Goal: Task Accomplishment & Management: Manage account settings

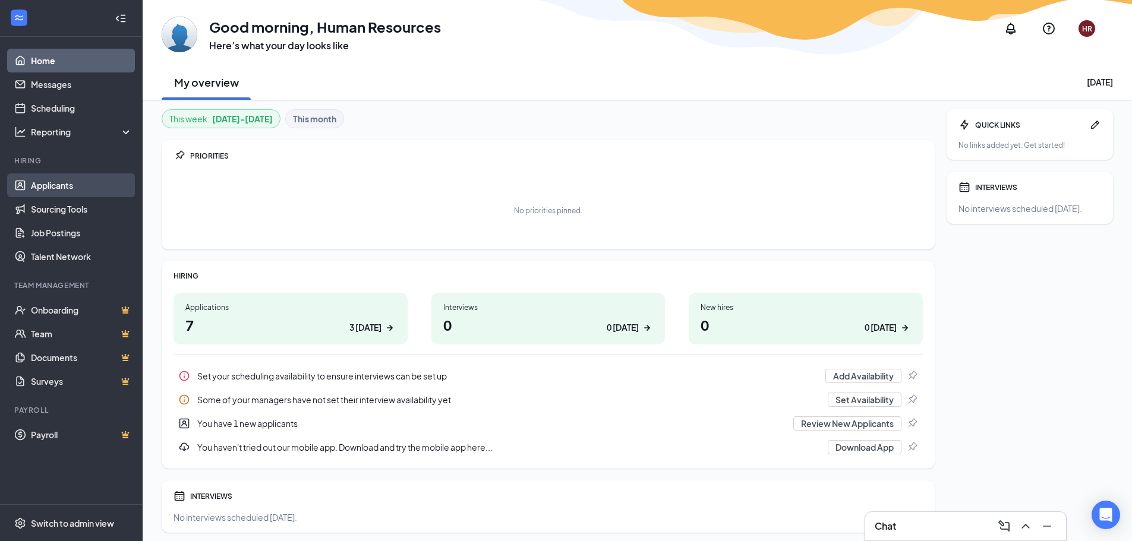
click at [41, 185] on link "Applicants" at bounding box center [82, 185] width 102 height 24
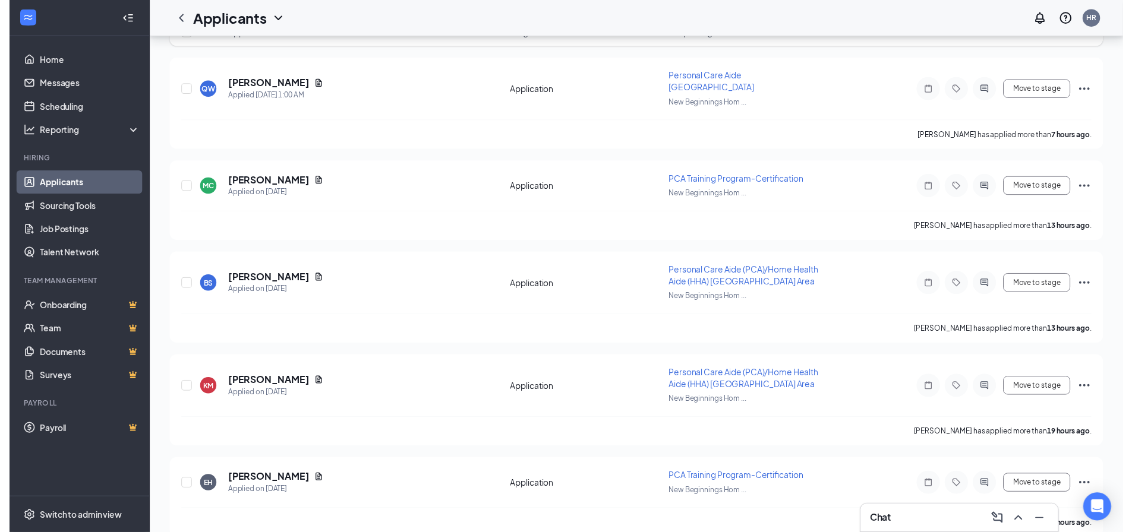
scroll to position [238, 0]
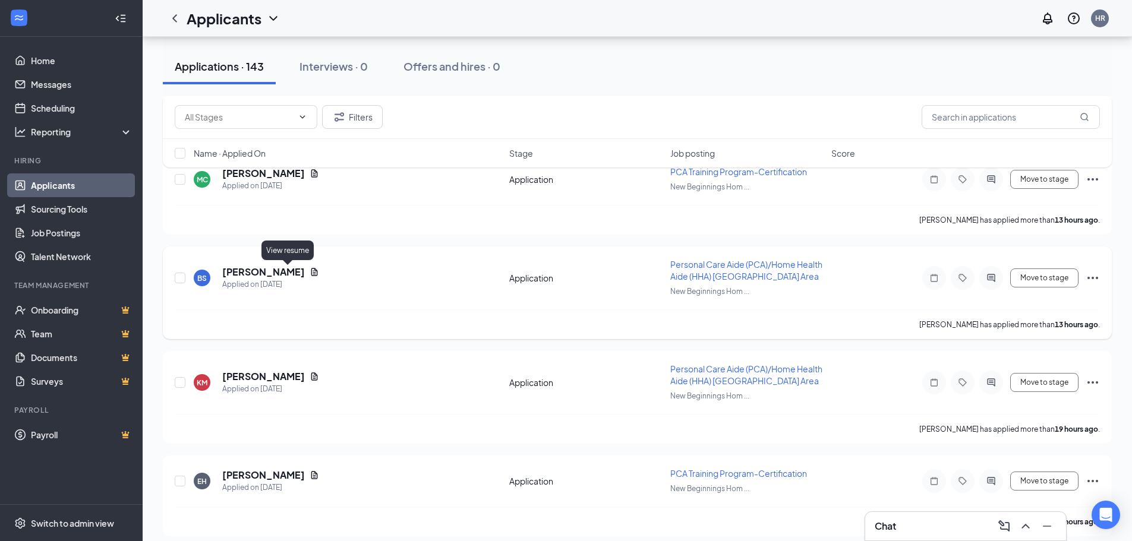
click at [311, 273] on icon "Document" at bounding box center [314, 272] width 7 height 8
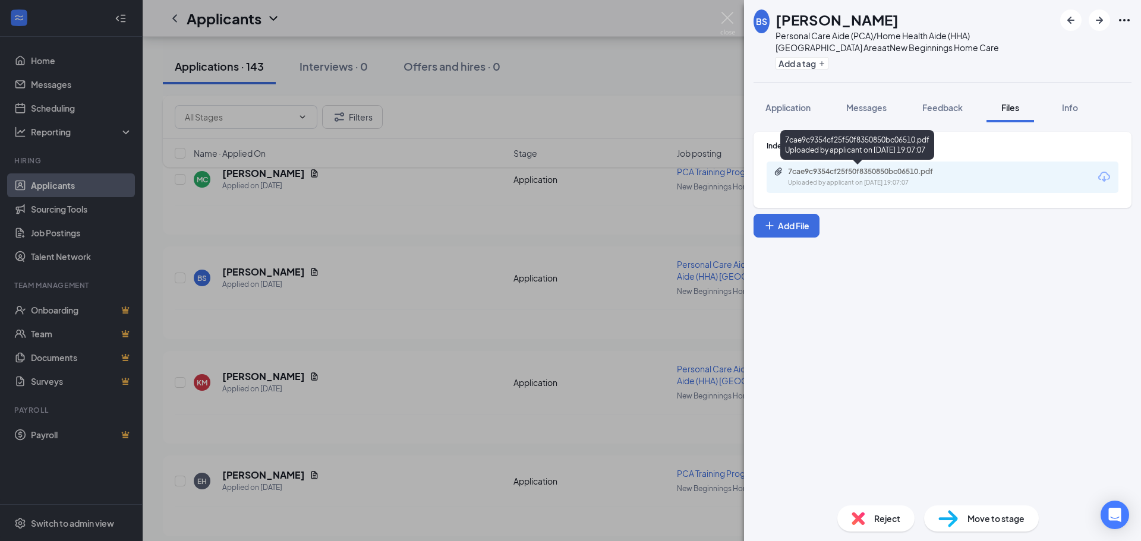
click at [848, 172] on div "7cae9c9354cf25f50f8350850bc06510.pdf" at bounding box center [871, 172] width 166 height 10
click at [370, 240] on div "BS [PERSON_NAME] Personal Care Aide (PCA)/Home Health Aide (HHA) [GEOGRAPHIC_DA…" at bounding box center [570, 270] width 1141 height 541
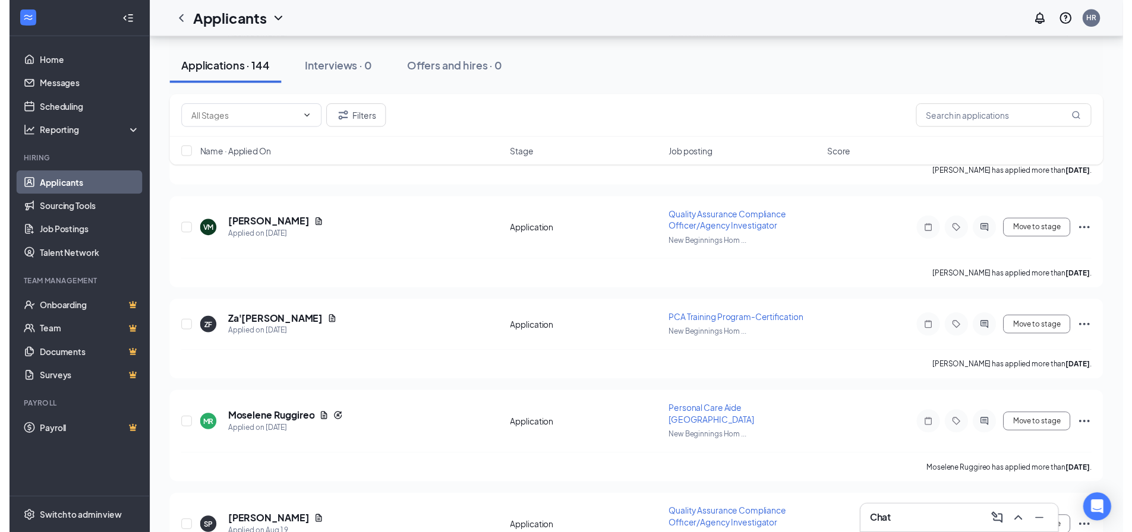
scroll to position [1307, 0]
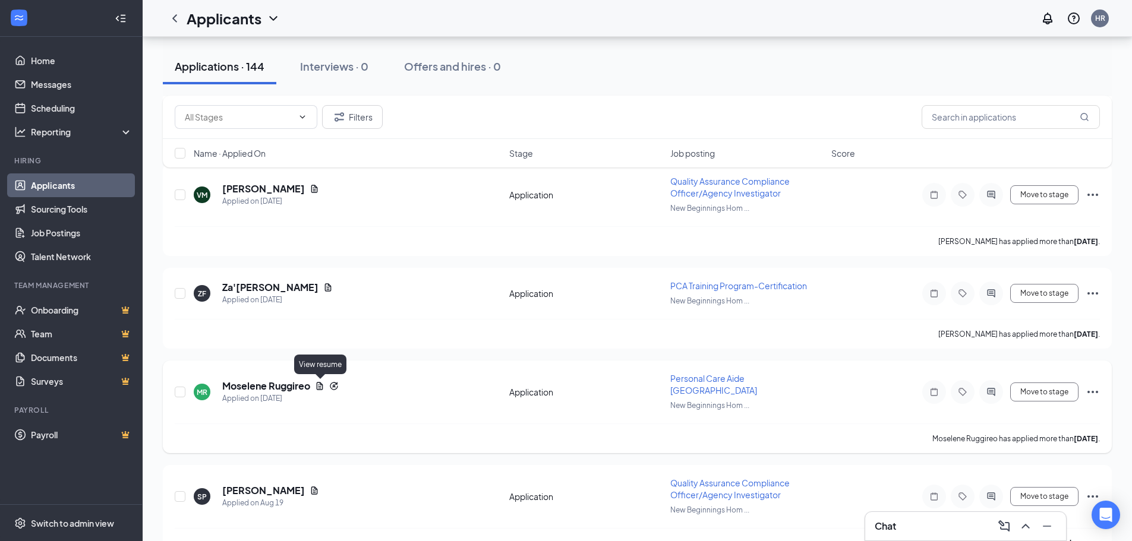
click at [318, 384] on icon "Document" at bounding box center [320, 386] width 7 height 8
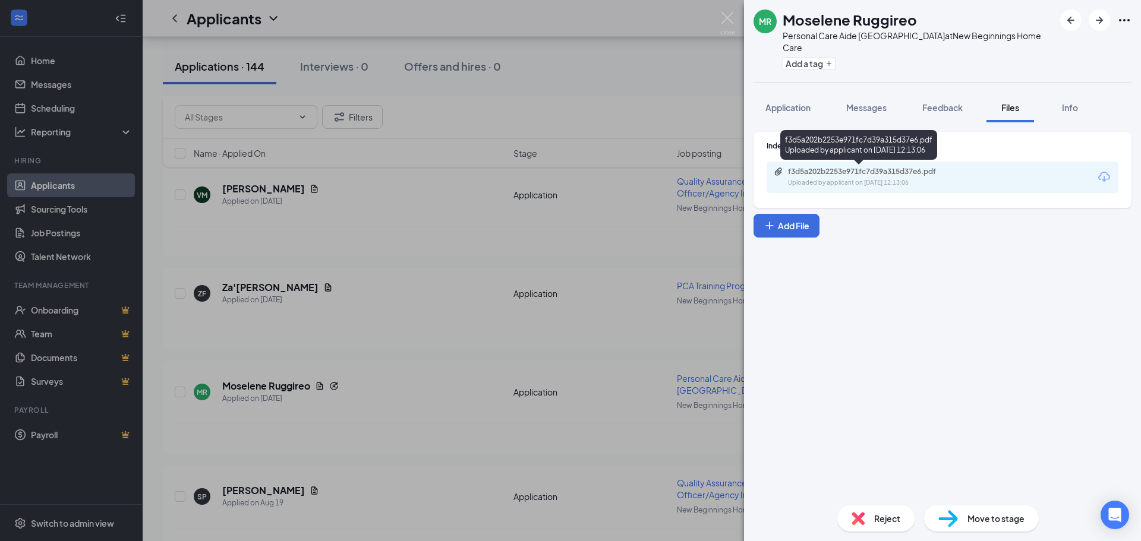
click at [819, 174] on div "f3d5a202b2253e971fc7d39a315d37e6.pdf" at bounding box center [871, 172] width 166 height 10
click at [375, 396] on div "MR [PERSON_NAME] Ruggireo Personal Care Aide [GEOGRAPHIC_DATA] Area at New Begi…" at bounding box center [570, 270] width 1141 height 541
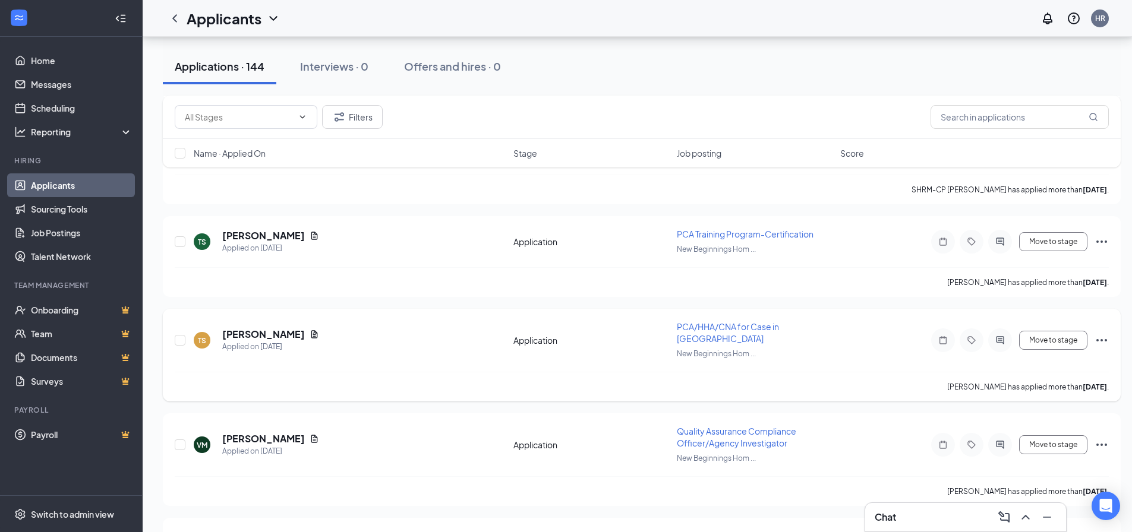
scroll to position [1123, 0]
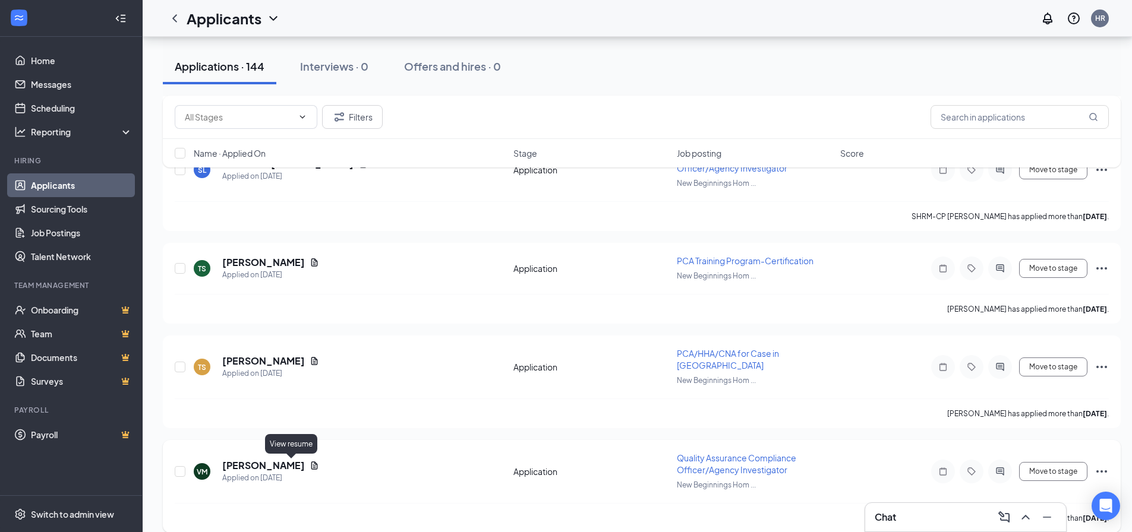
click at [310, 463] on icon "Document" at bounding box center [315, 466] width 10 height 10
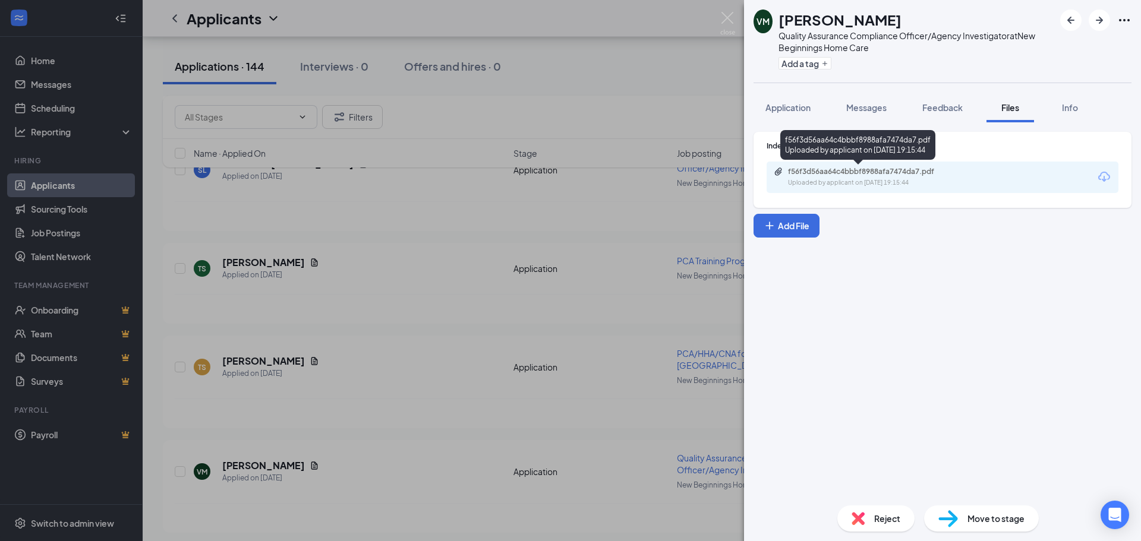
click at [836, 163] on div "f56f3d56aa64c4bbbf8988afa7474da7.pdf Uploaded by applicant on [DATE] 19:15:44" at bounding box center [857, 147] width 155 height 34
click at [833, 176] on div "f56f3d56aa64c4bbbf8988afa7474da7.pdf Uploaded by applicant on [DATE] 19:15:44" at bounding box center [869, 177] width 192 height 21
click at [361, 311] on div "VM [PERSON_NAME] Quality Assurance Compliance Officer/Agency Investigator at Ne…" at bounding box center [570, 270] width 1141 height 541
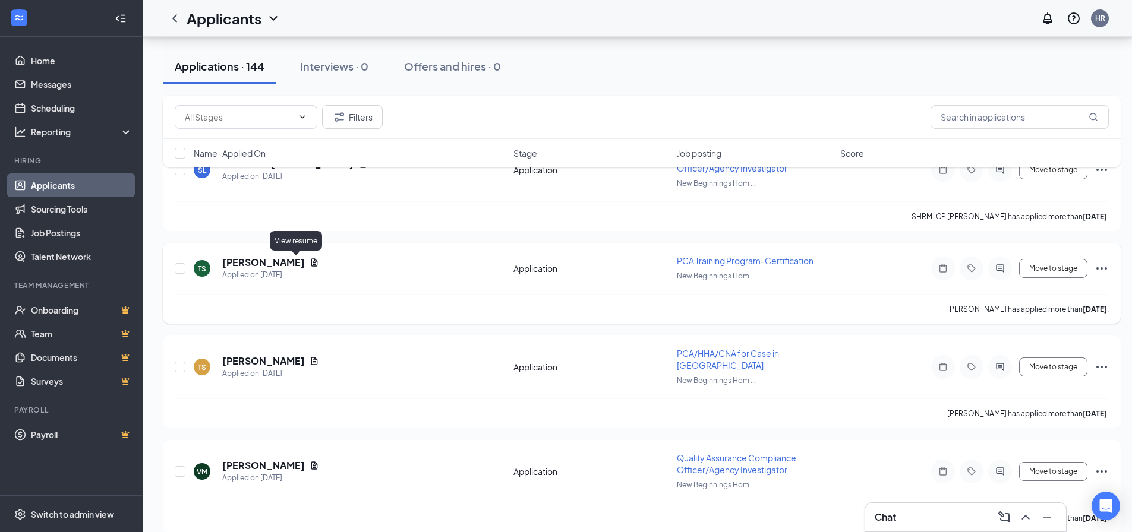
click at [310, 264] on icon "Document" at bounding box center [315, 263] width 10 height 10
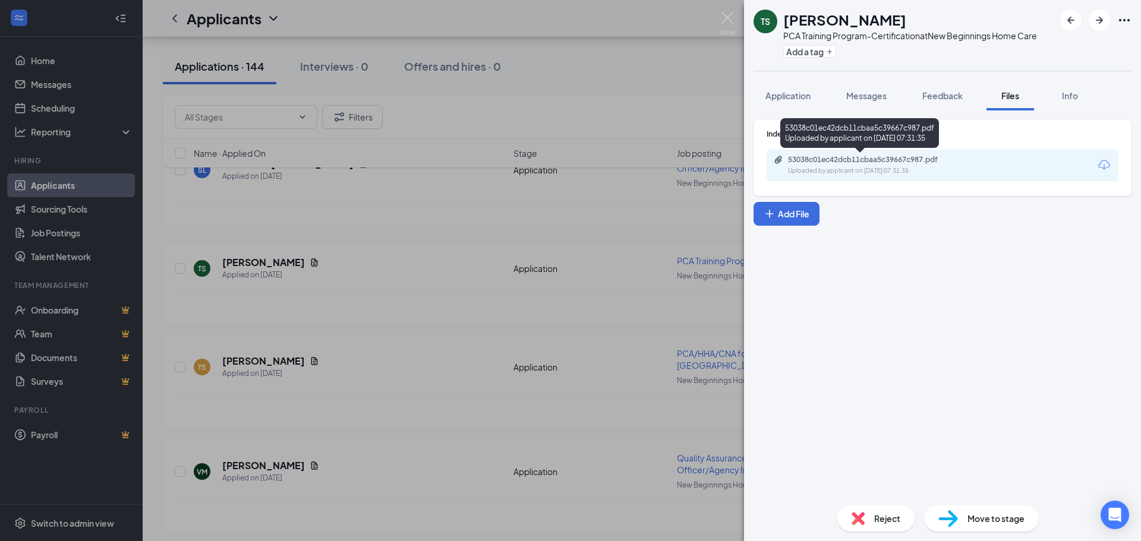
click at [807, 165] on div "53038c01ec42dcb11cbaa5c39667c987.pdf Uploaded by applicant on [DATE] 07:31:35" at bounding box center [869, 165] width 192 height 21
click at [427, 241] on div "TS [PERSON_NAME] PCA Training Program-Certification at New Beginnings Home Care…" at bounding box center [570, 270] width 1141 height 541
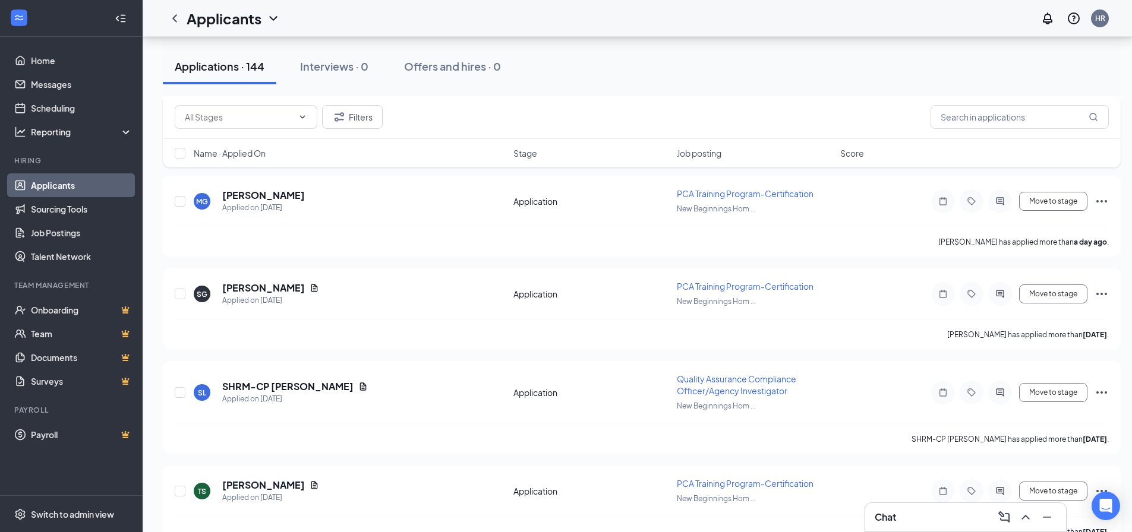
scroll to position [885, 0]
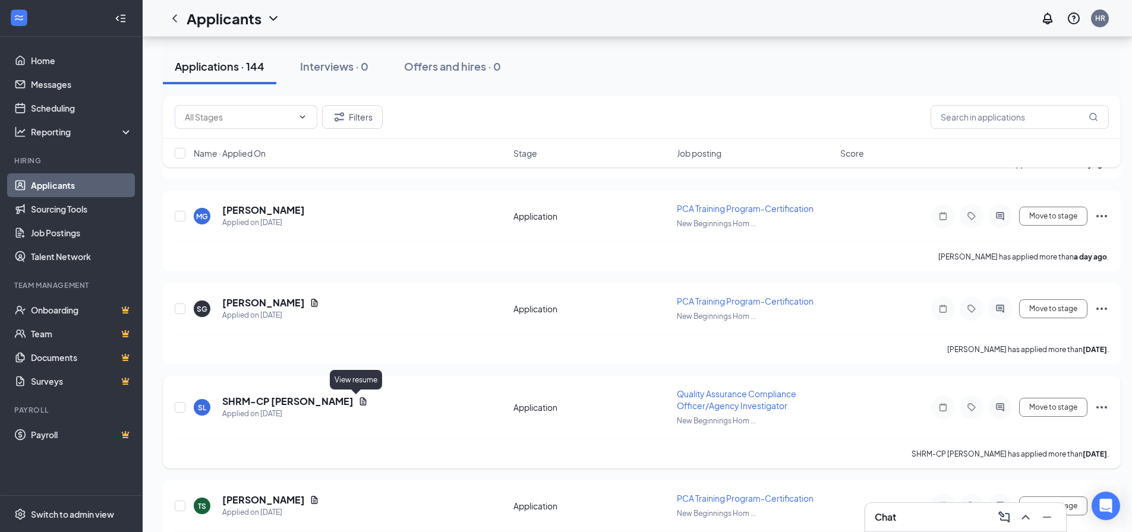
click at [358, 400] on icon "Document" at bounding box center [363, 402] width 10 height 10
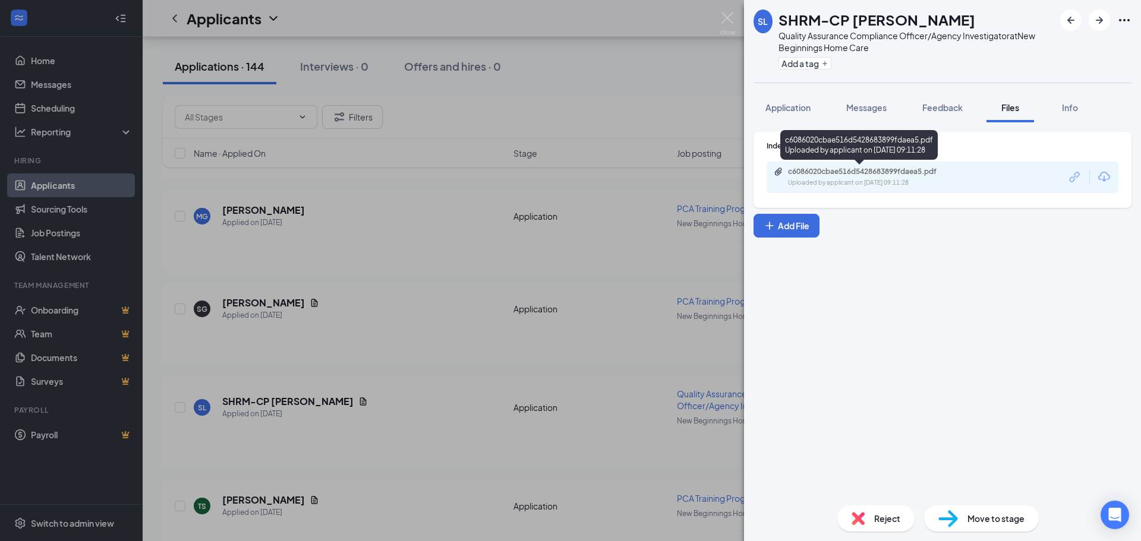
click at [803, 169] on div "c6086020cbae516d5428683899fdaea5.pdf" at bounding box center [871, 172] width 166 height 10
click at [372, 330] on div "SL SHRM-CP [PERSON_NAME] Quality Assurance Compliance Officer/Agency Investigat…" at bounding box center [570, 270] width 1141 height 541
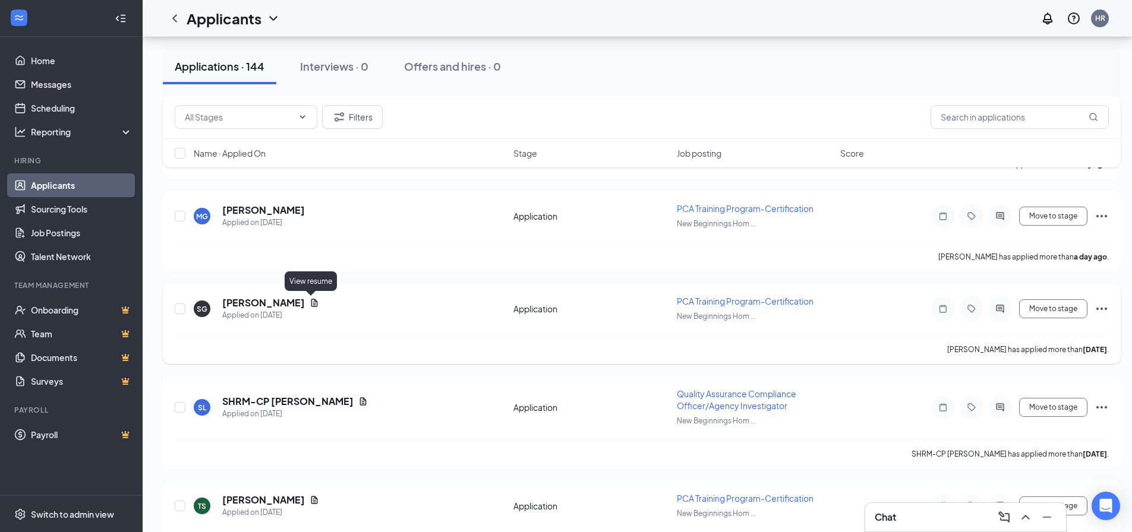
click at [310, 302] on icon "Document" at bounding box center [315, 303] width 10 height 10
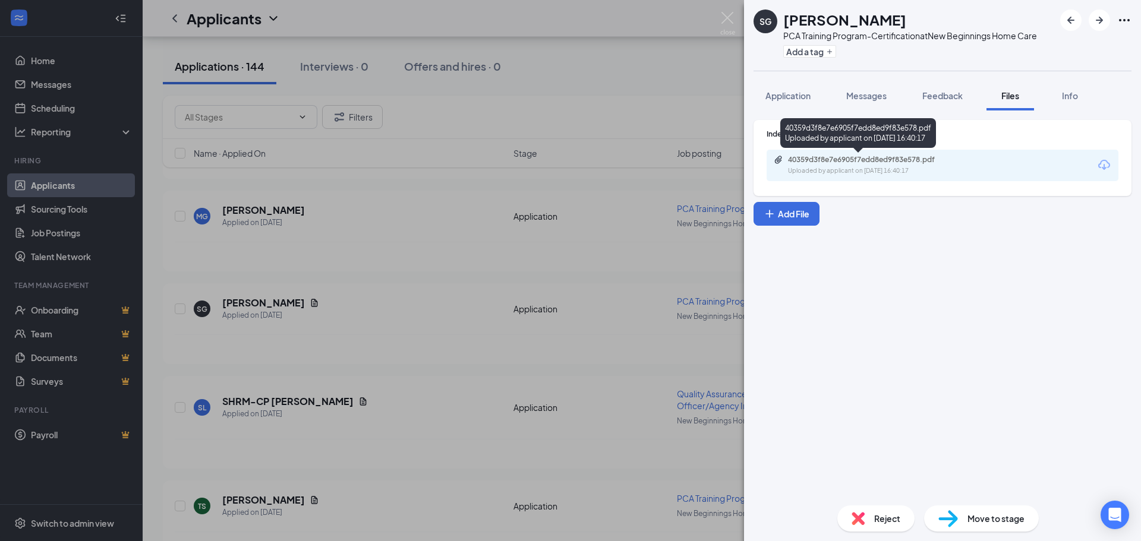
click at [790, 162] on div "40359d3f8e7e6905f7edd8ed9f83e578.pdf" at bounding box center [871, 160] width 166 height 10
click at [436, 325] on div "SG [PERSON_NAME] PCA Training Program-Certification at New Beginnings Home Care…" at bounding box center [570, 270] width 1141 height 541
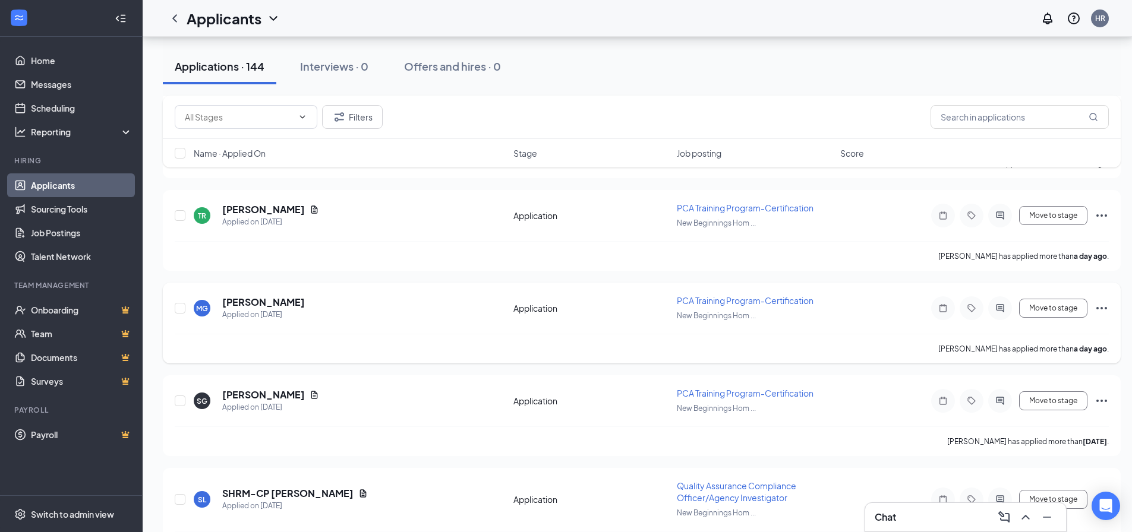
scroll to position [766, 0]
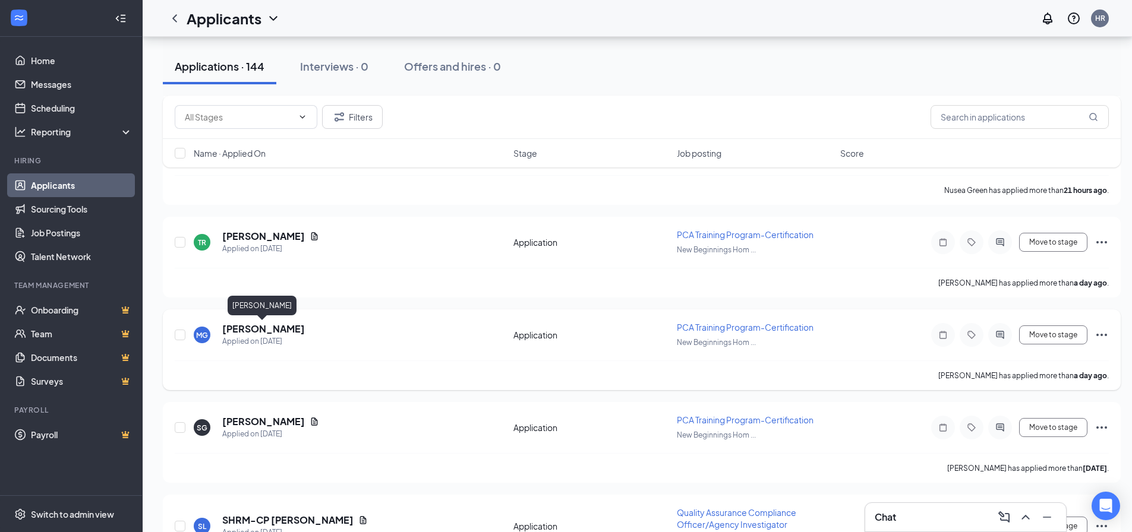
click at [236, 327] on h5 "[PERSON_NAME]" at bounding box center [263, 329] width 83 height 13
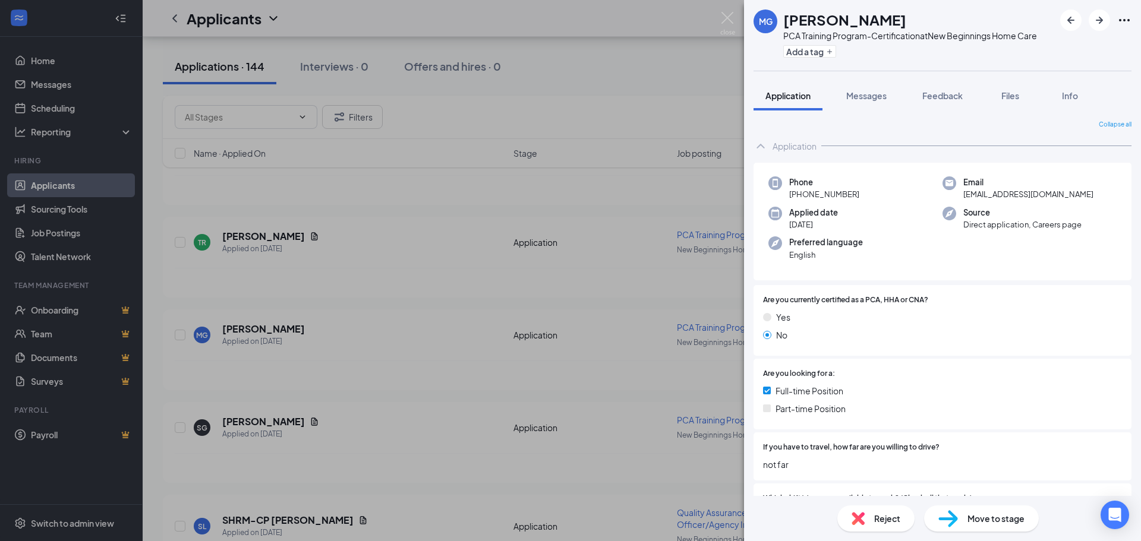
click at [710, 139] on div "MG [PERSON_NAME] PCA Training Program-Certification at New Beginnings Home Care…" at bounding box center [570, 270] width 1141 height 541
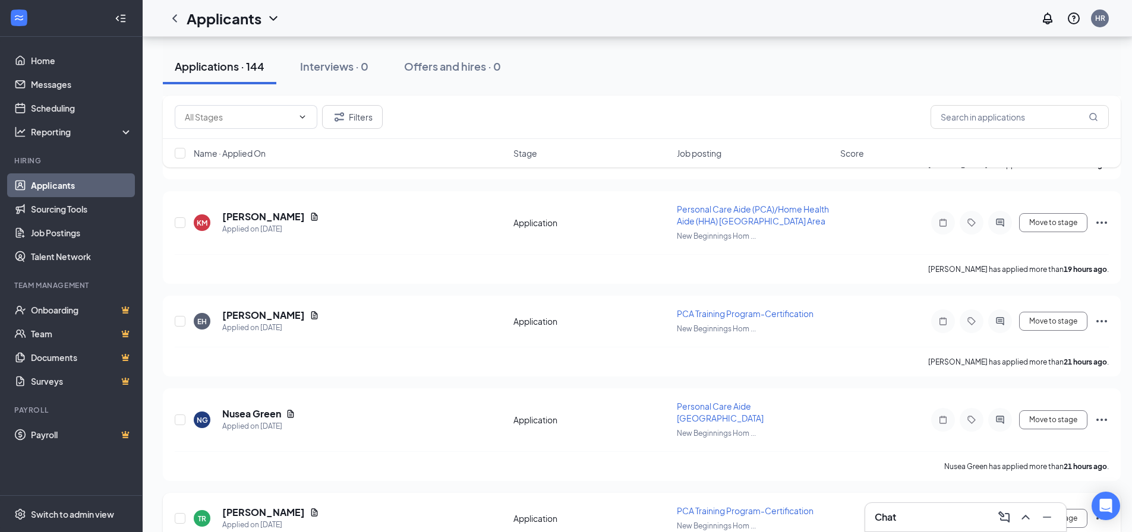
scroll to position [469, 0]
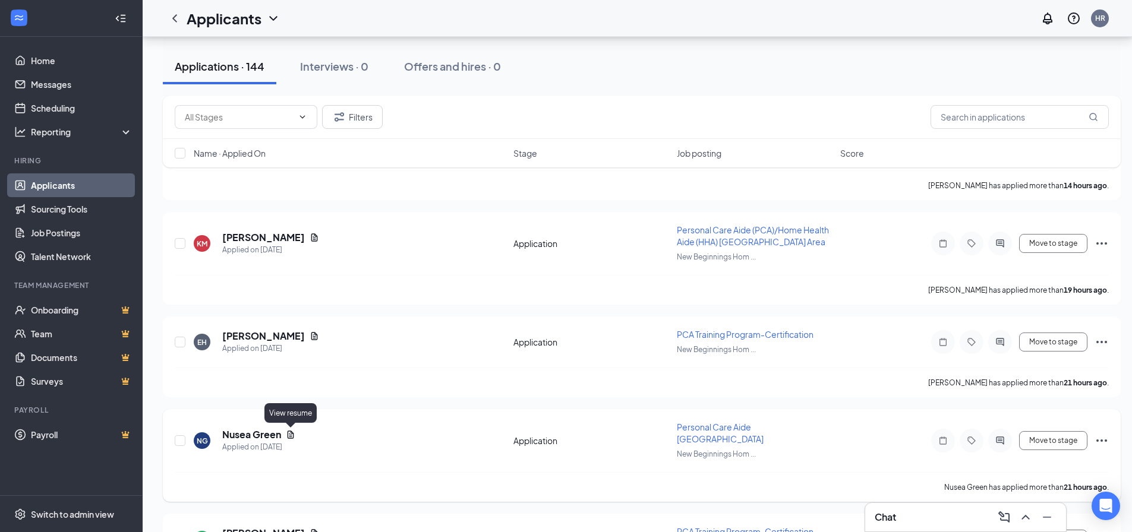
click at [289, 434] on icon "Document" at bounding box center [291, 435] width 10 height 10
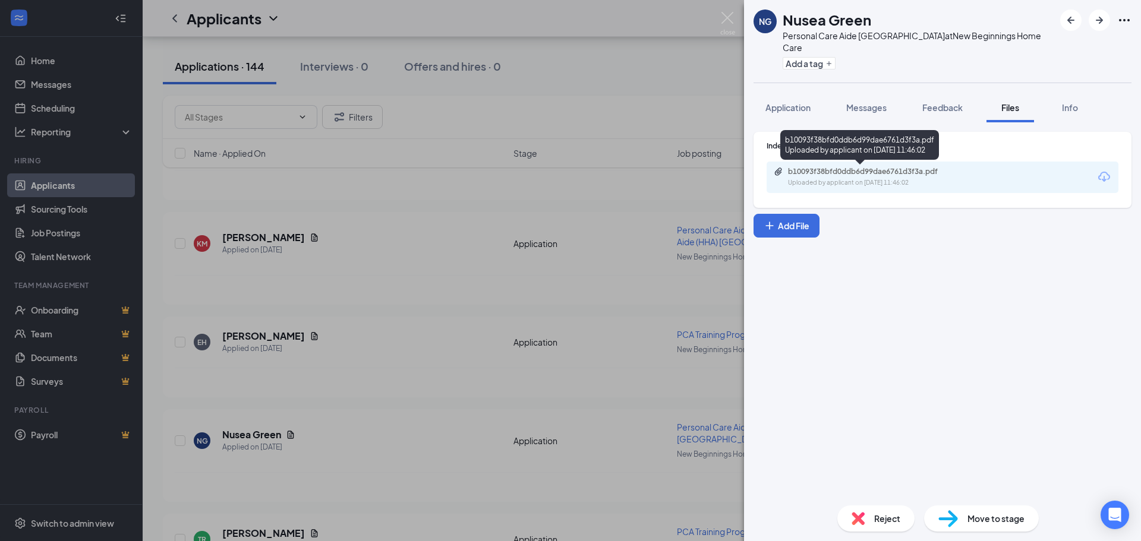
click at [796, 175] on div "b10093f38bfd0ddb6d99dae6761d3f3a.pdf" at bounding box center [871, 172] width 166 height 10
click at [400, 272] on div "NG Nusea Green Personal Care Aide [GEOGRAPHIC_DATA] Area at New Beginnings Home…" at bounding box center [570, 270] width 1141 height 541
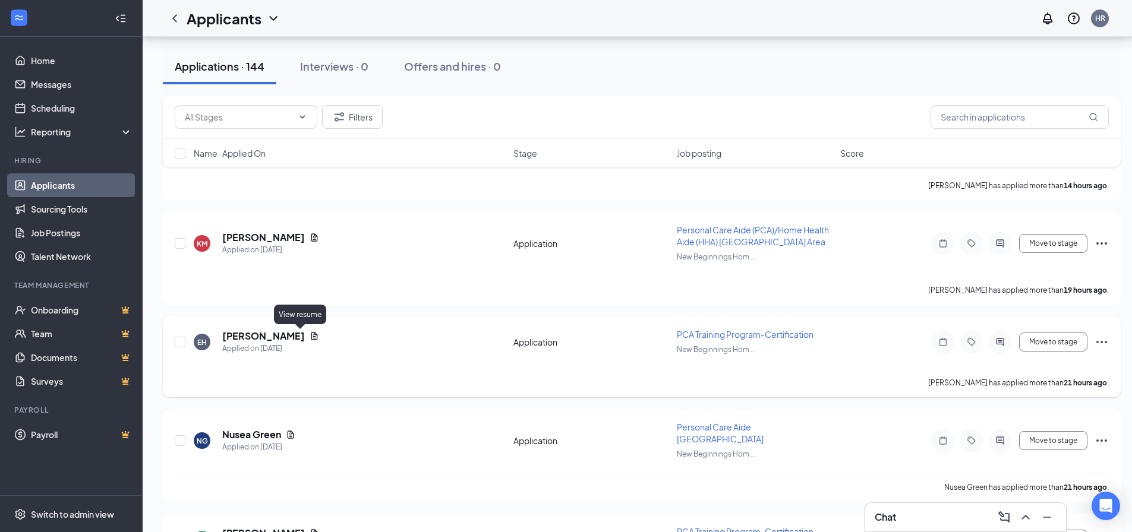
click at [311, 336] on icon "Document" at bounding box center [314, 336] width 7 height 8
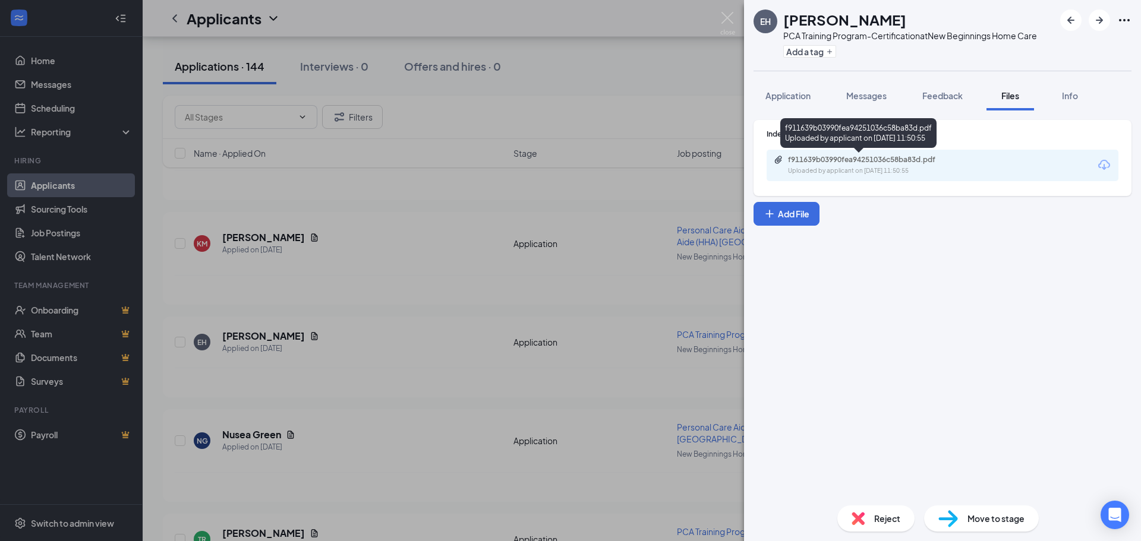
click at [841, 170] on div "Uploaded by applicant on [DATE] 11:50:55" at bounding box center [877, 171] width 178 height 10
click at [378, 412] on div "EH [PERSON_NAME] PCA Training Program-Certification at New Beginnings Home Care…" at bounding box center [570, 270] width 1141 height 541
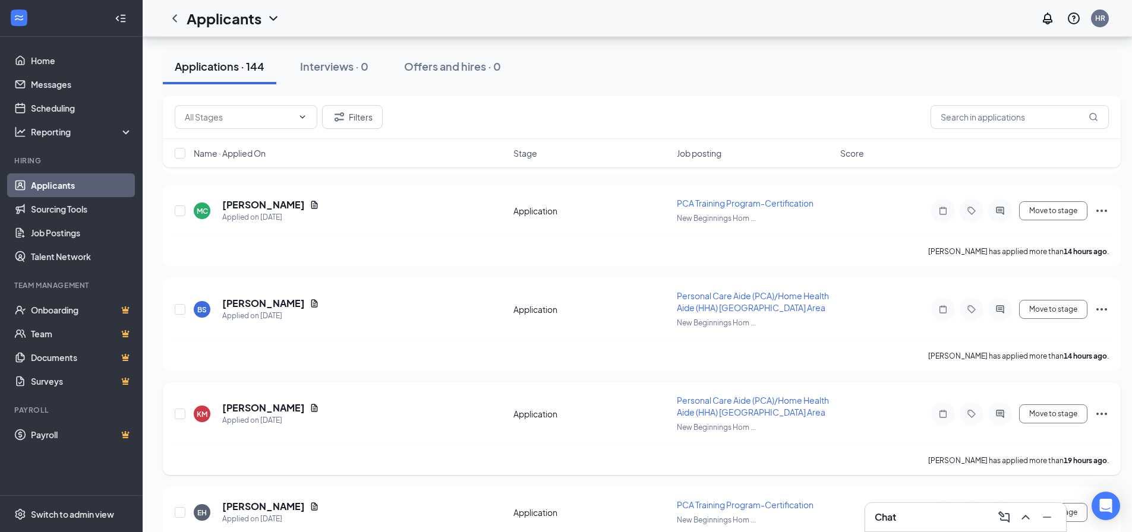
scroll to position [291, 0]
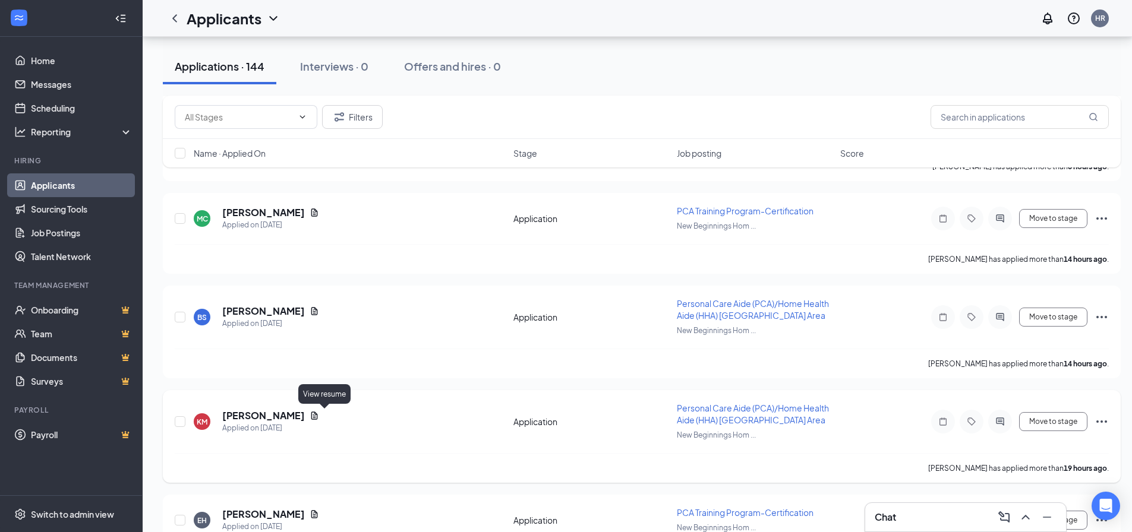
click at [319, 415] on icon "Document" at bounding box center [315, 416] width 10 height 10
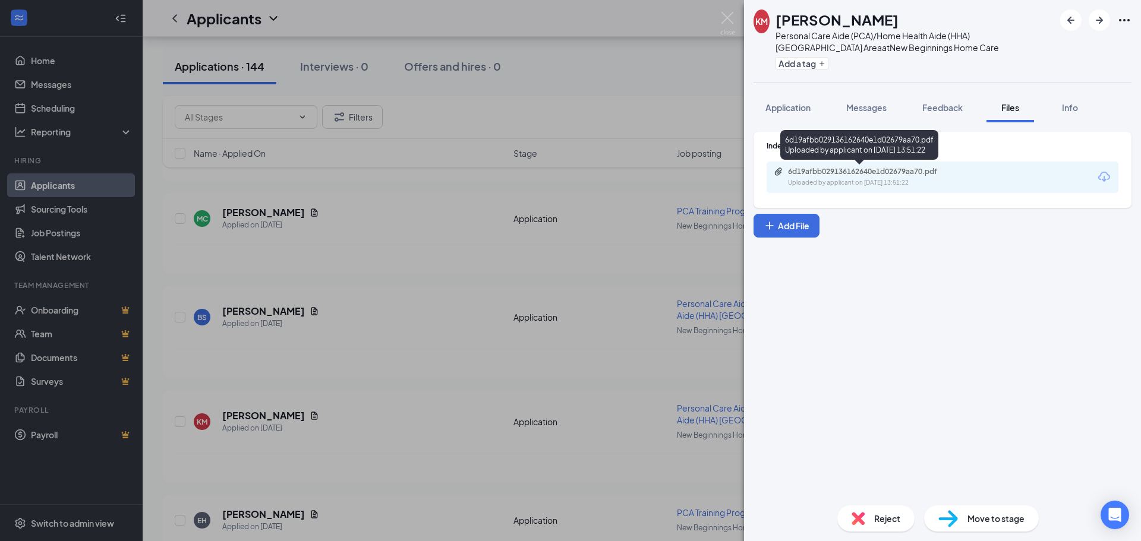
click at [842, 181] on div "Uploaded by applicant on [DATE] 13:51:22" at bounding box center [877, 183] width 178 height 10
drag, startPoint x: 412, startPoint y: 312, endPoint x: 415, endPoint y: 318, distance: 6.1
click at [412, 314] on div "KM [PERSON_NAME] Personal Care Aide (PCA)/Home Health Aide (HHA) [GEOGRAPHIC_DA…" at bounding box center [570, 270] width 1141 height 541
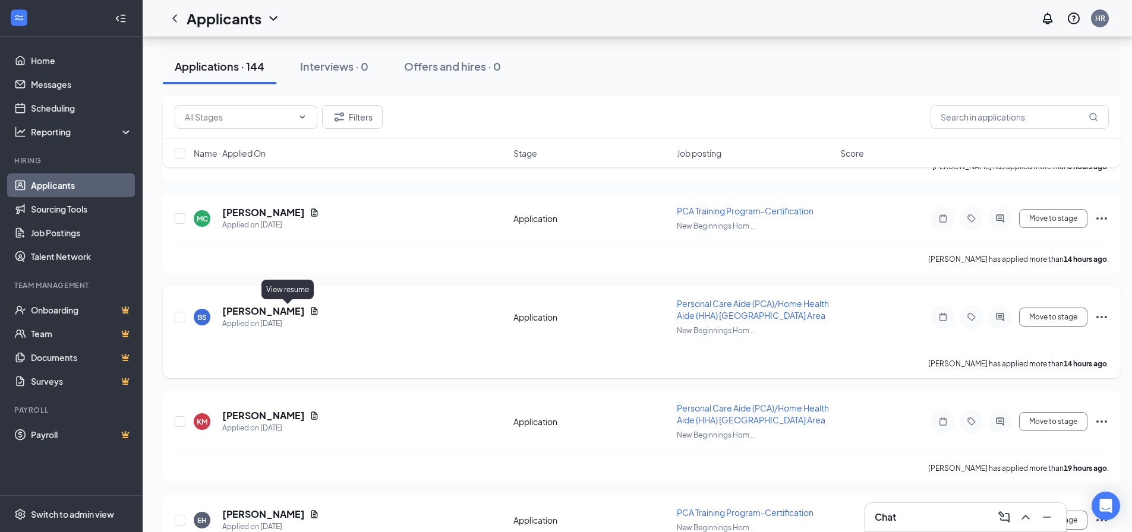
click at [311, 313] on icon "Document" at bounding box center [314, 311] width 7 height 8
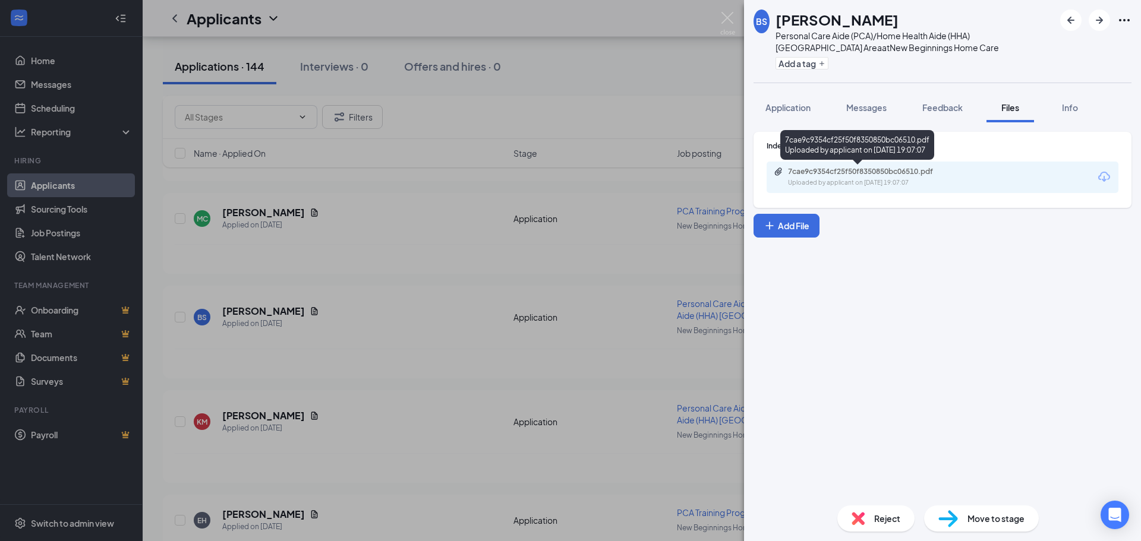
click at [818, 168] on div "7cae9c9354cf25f50f8350850bc06510.pdf" at bounding box center [871, 172] width 166 height 10
click at [409, 286] on div "BS [PERSON_NAME] Personal Care Aide (PCA)/Home Health Aide (HHA) [GEOGRAPHIC_DA…" at bounding box center [570, 270] width 1141 height 541
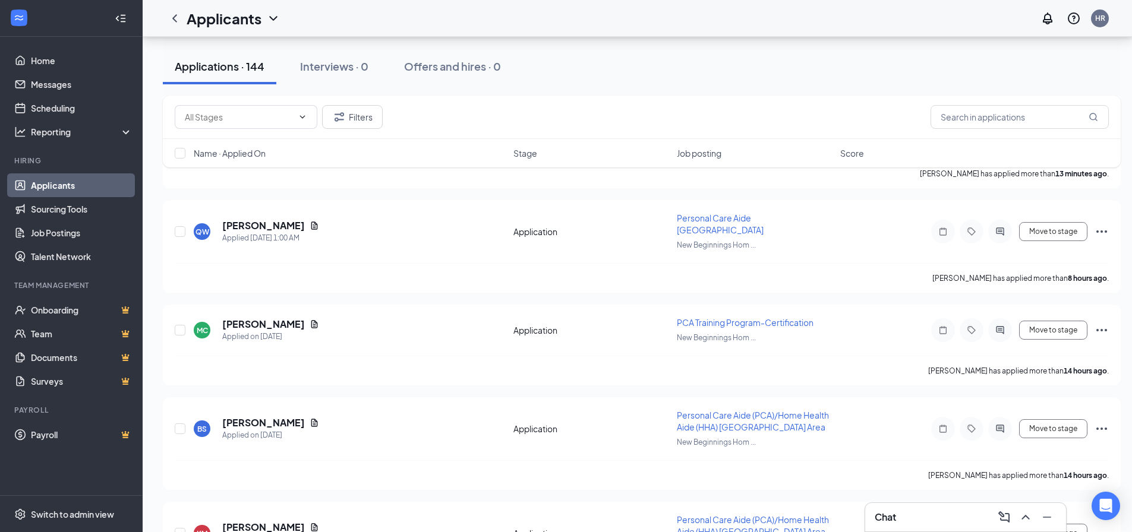
scroll to position [172, 0]
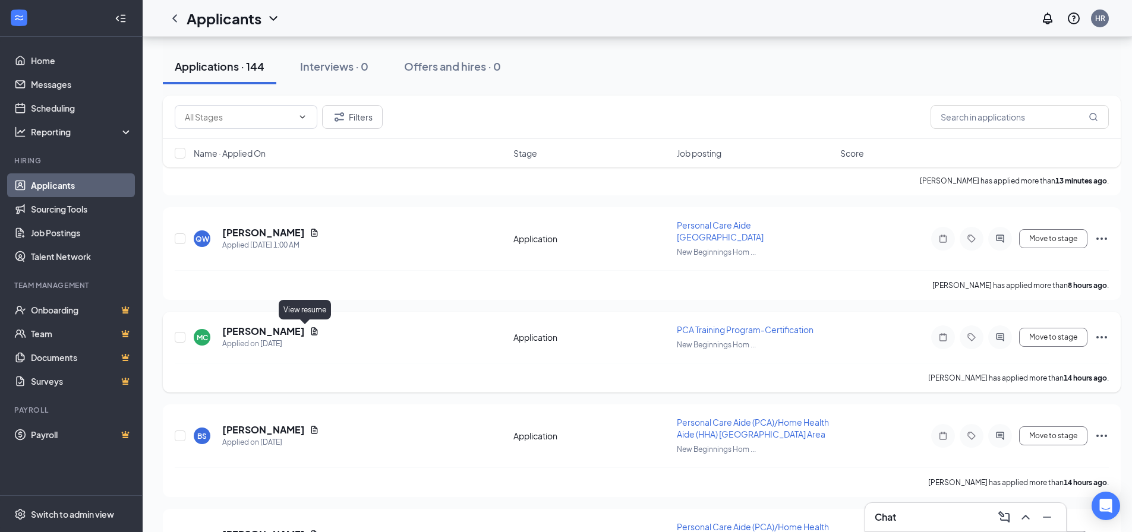
click at [310, 330] on icon "Document" at bounding box center [315, 332] width 10 height 10
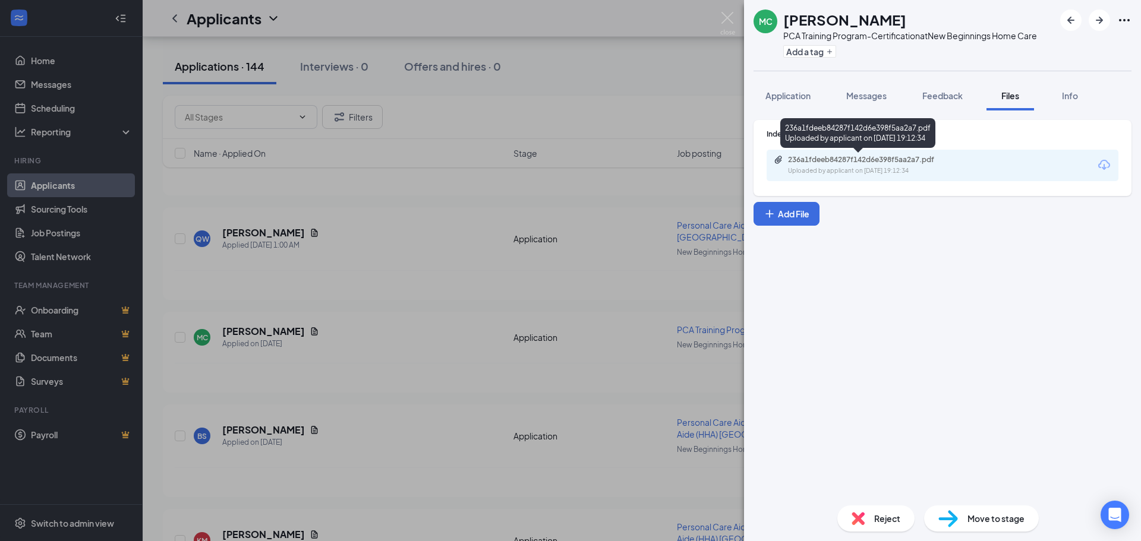
click at [848, 169] on div "Uploaded by applicant on [DATE] 19:12:34" at bounding box center [877, 171] width 178 height 10
click at [741, 78] on div "MC [PERSON_NAME] PCA Training Program-Certification at New Beginnings Home Care…" at bounding box center [570, 270] width 1141 height 541
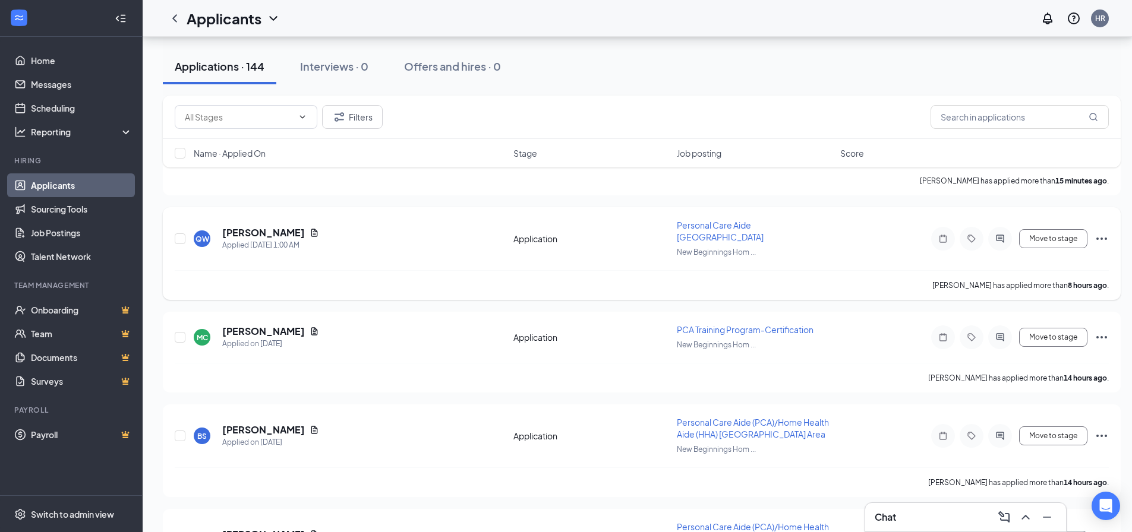
click at [425, 245] on div "QW [PERSON_NAME] Applied [DATE] 1:00 AM" at bounding box center [350, 238] width 312 height 25
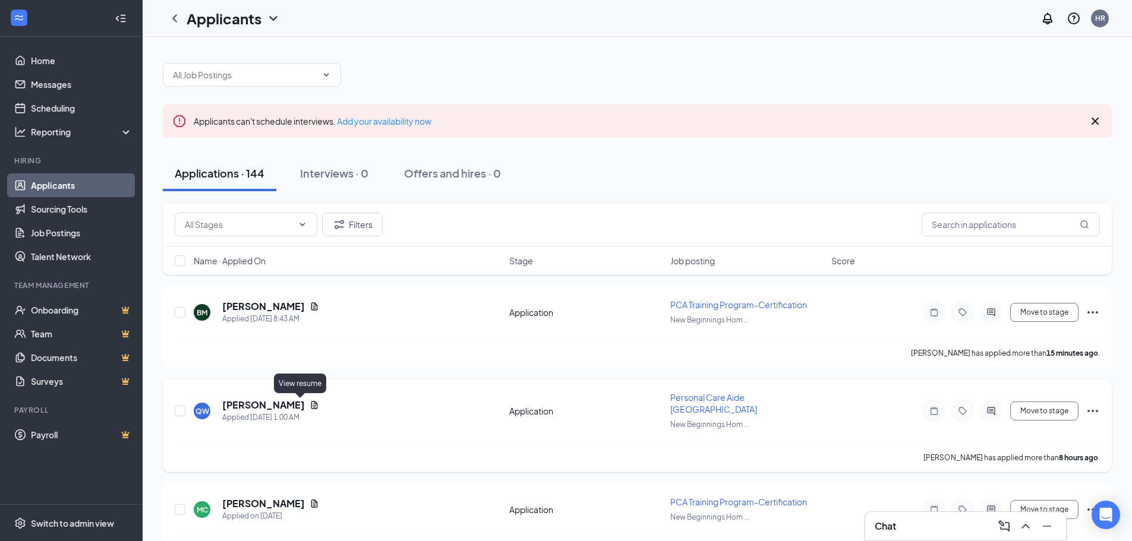
click at [311, 402] on icon "Document" at bounding box center [314, 405] width 7 height 8
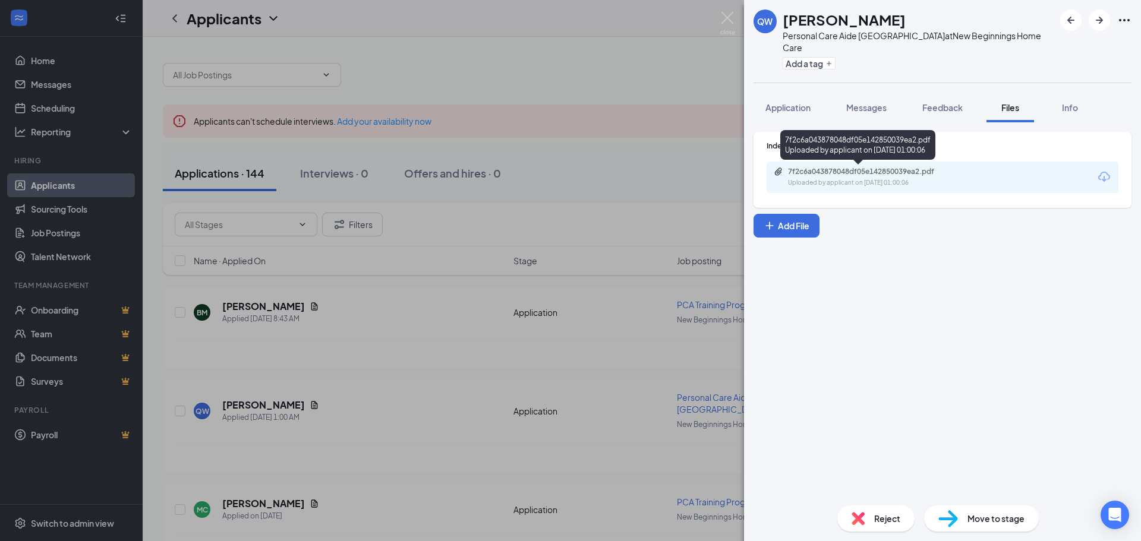
click at [824, 178] on div "7f2c6a043878048df05e142850039ea2.pdf Uploaded by applicant on [DATE] 01:00:06" at bounding box center [869, 177] width 192 height 21
click at [406, 355] on div "QW [PERSON_NAME] Personal Care Aide [GEOGRAPHIC_DATA] Area at New Beginnings Ho…" at bounding box center [570, 270] width 1141 height 541
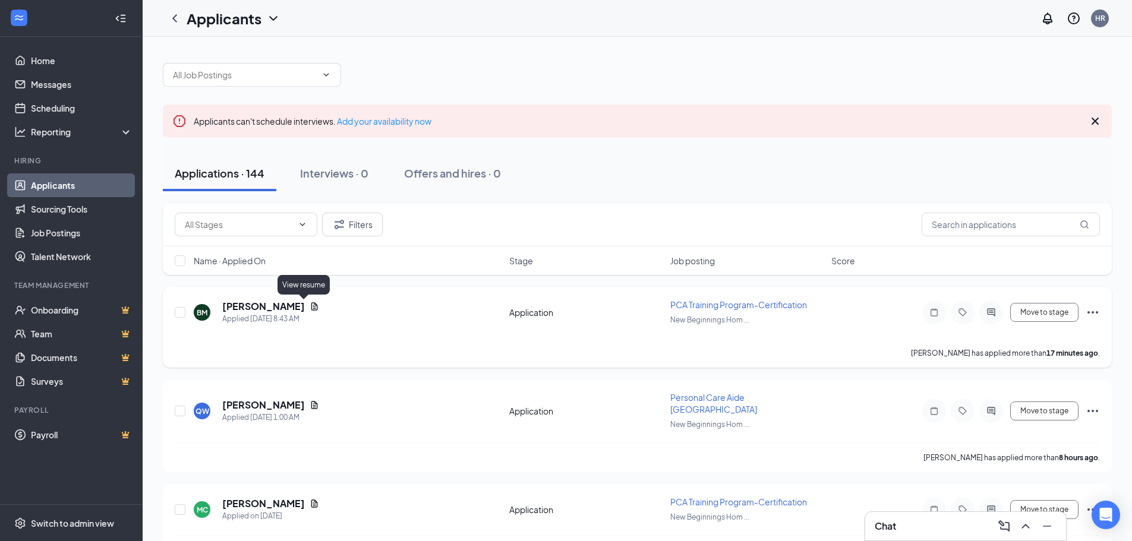
click at [311, 307] on icon "Document" at bounding box center [314, 306] width 7 height 8
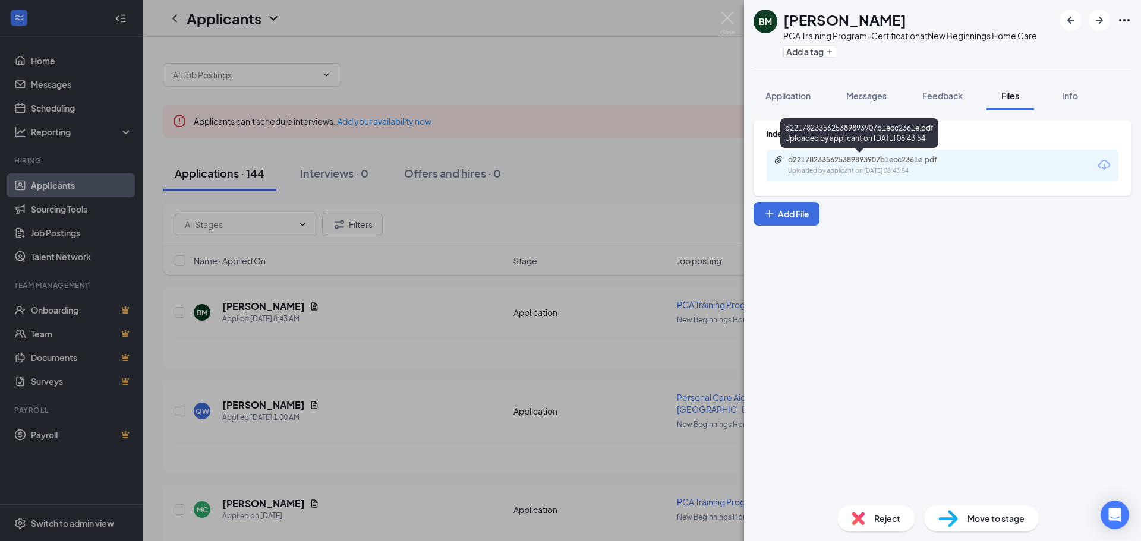
click at [861, 168] on div "Uploaded by applicant on [DATE] 08:43:54" at bounding box center [877, 171] width 178 height 10
click at [478, 182] on div "BM [PERSON_NAME] PCA Training Program-Certification at New Beginnings Home Care…" at bounding box center [570, 270] width 1141 height 541
